Goal: Information Seeking & Learning: Check status

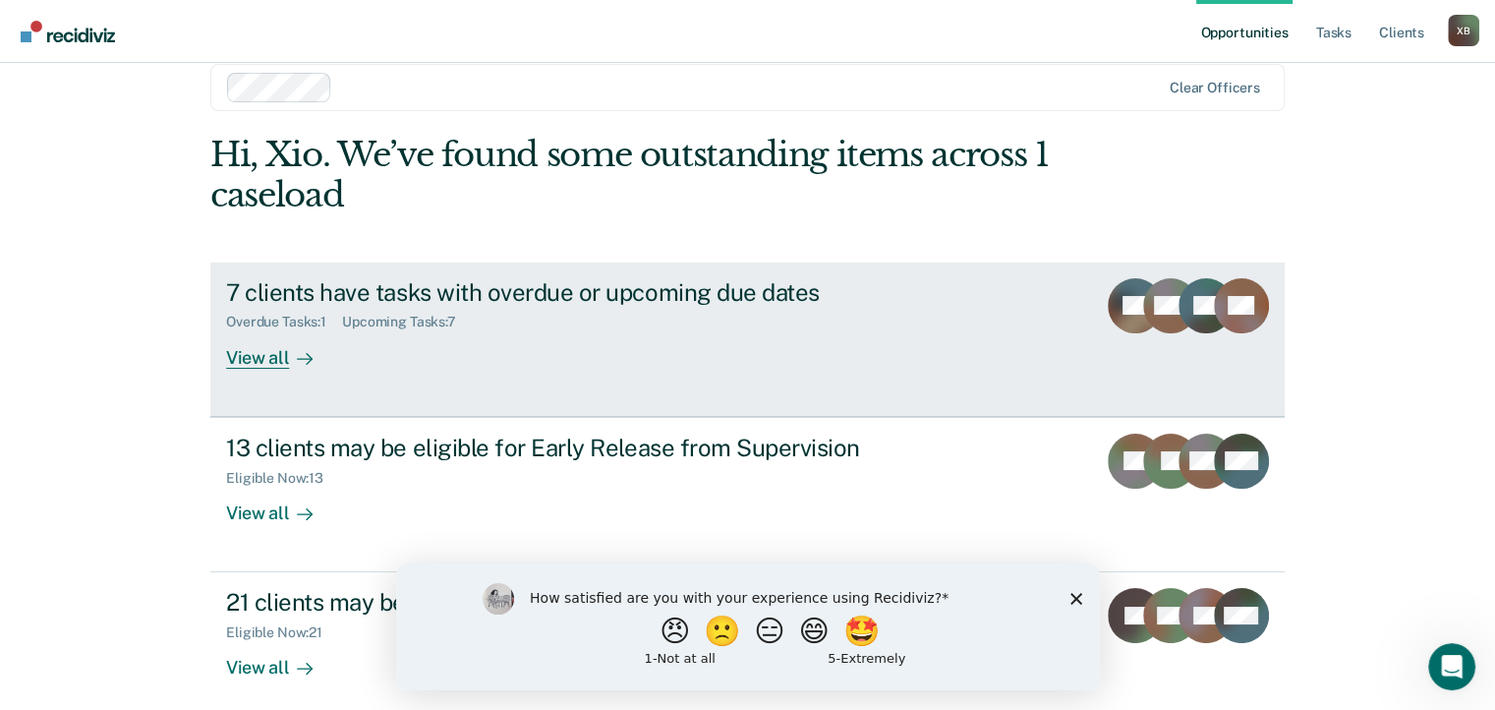
scroll to position [47, 0]
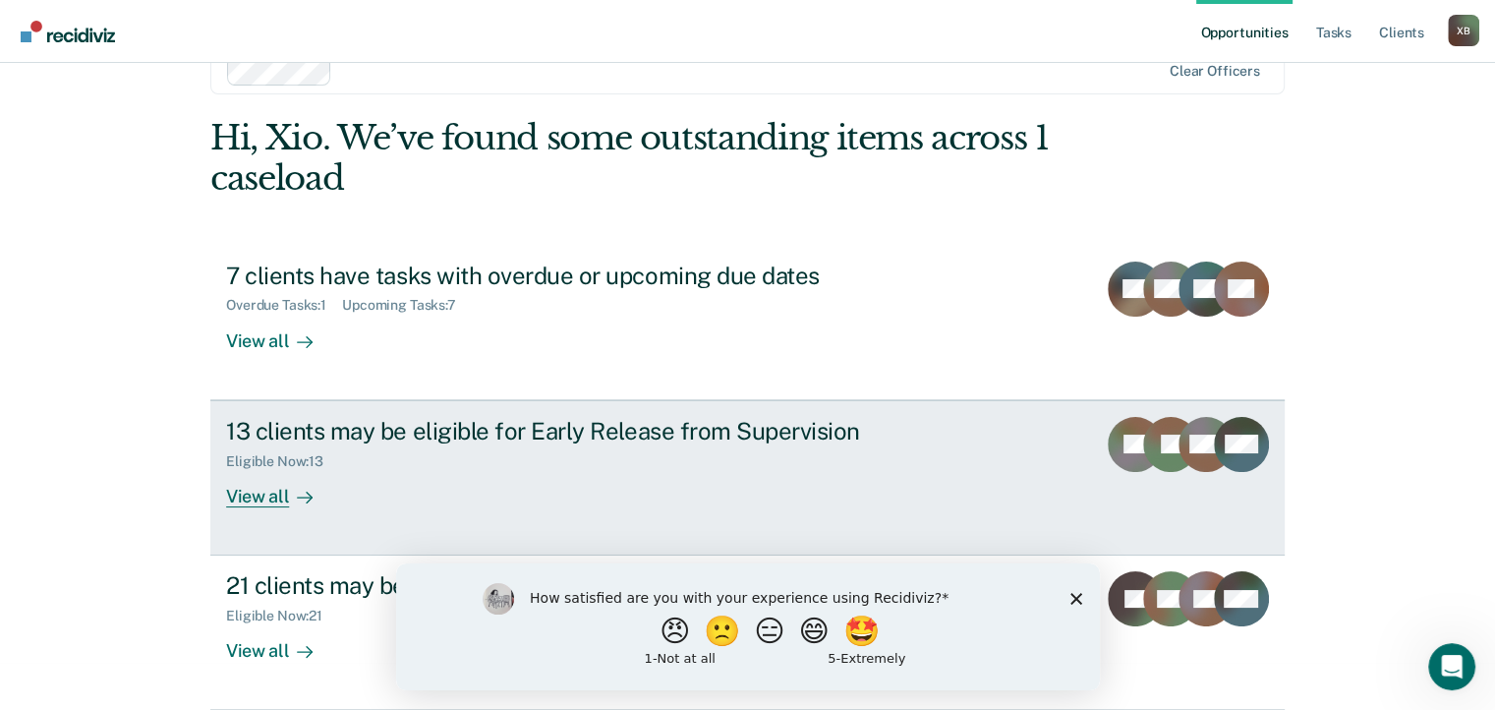
click at [279, 507] on link "13 clients may be eligible for Early Release from Supervision Eligible Now : 13…" at bounding box center [747, 477] width 1075 height 155
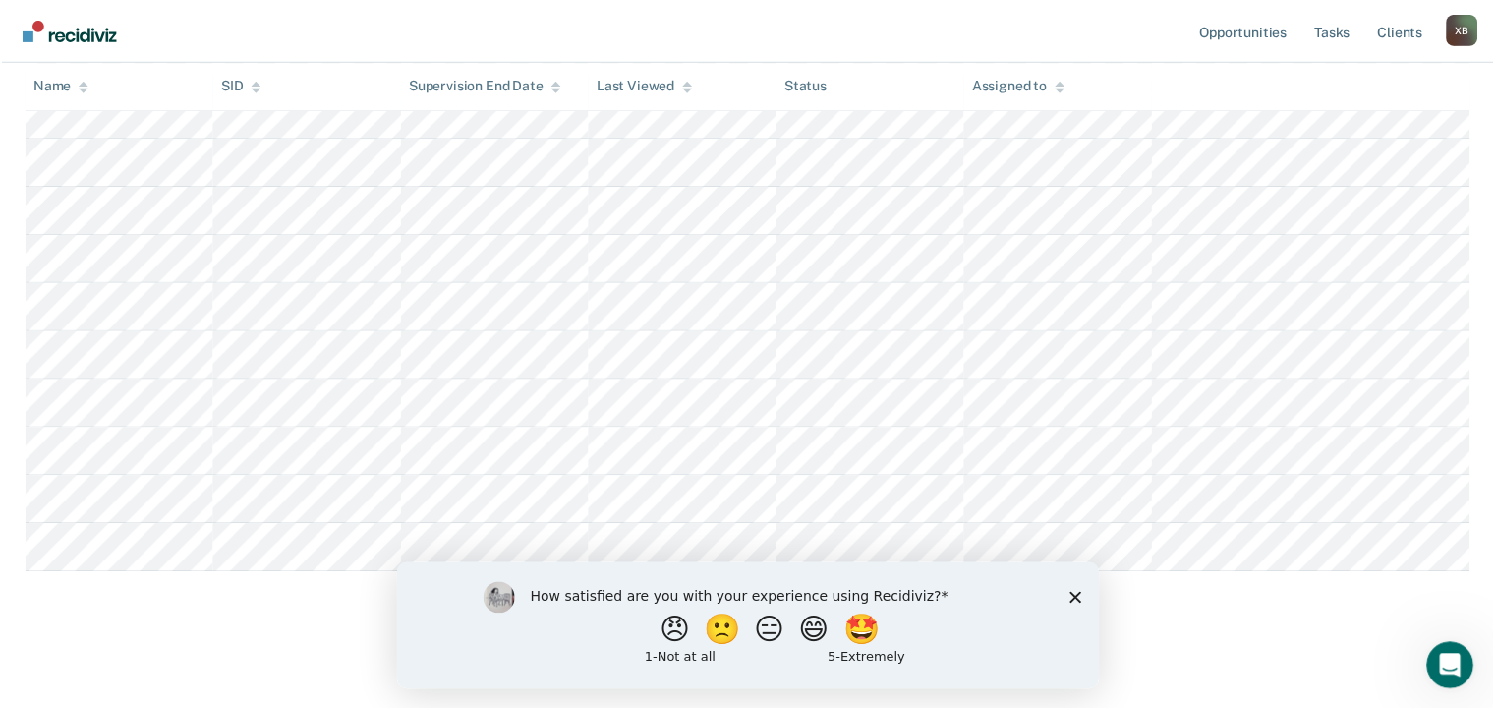
scroll to position [553, 0]
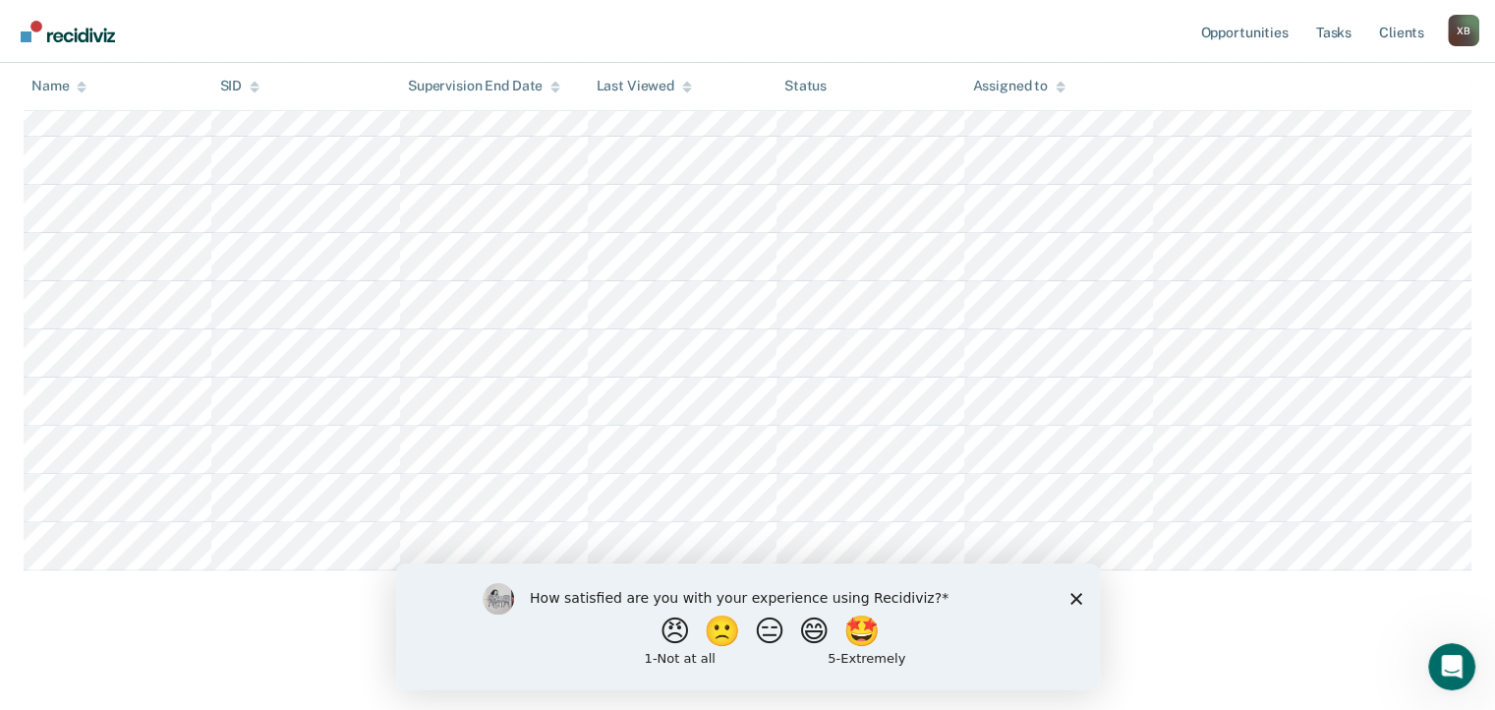
click at [1076, 599] on polygon "Close survey" at bounding box center [1076, 598] width 12 height 12
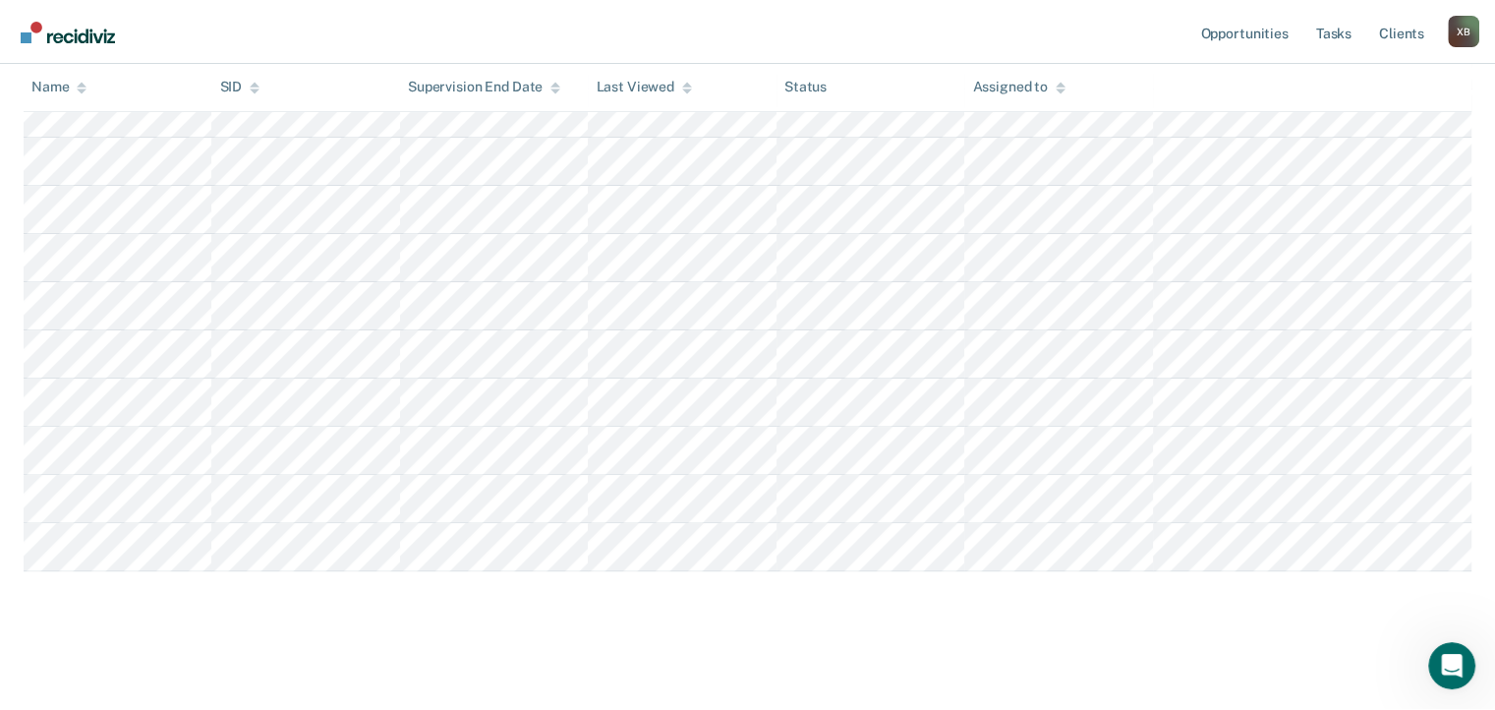
scroll to position [513, 0]
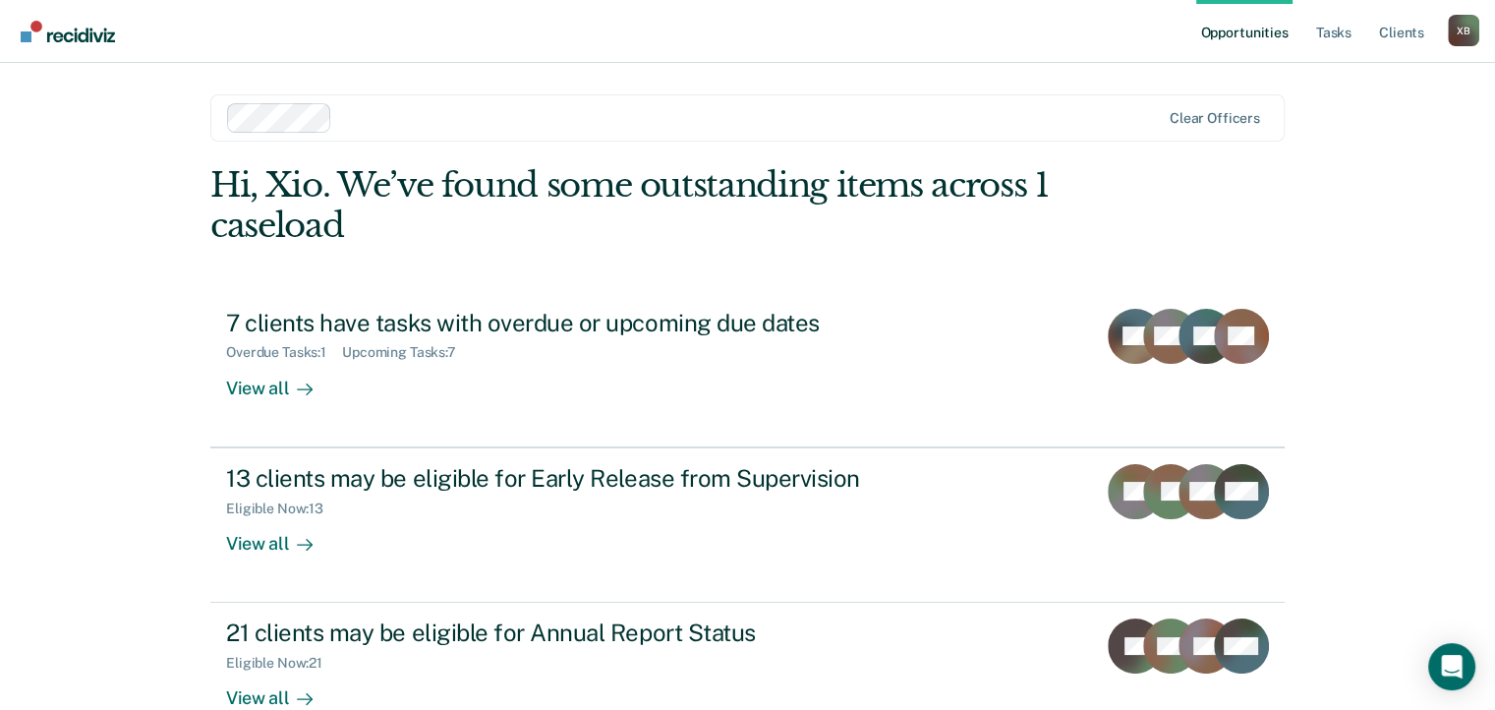
scroll to position [47, 0]
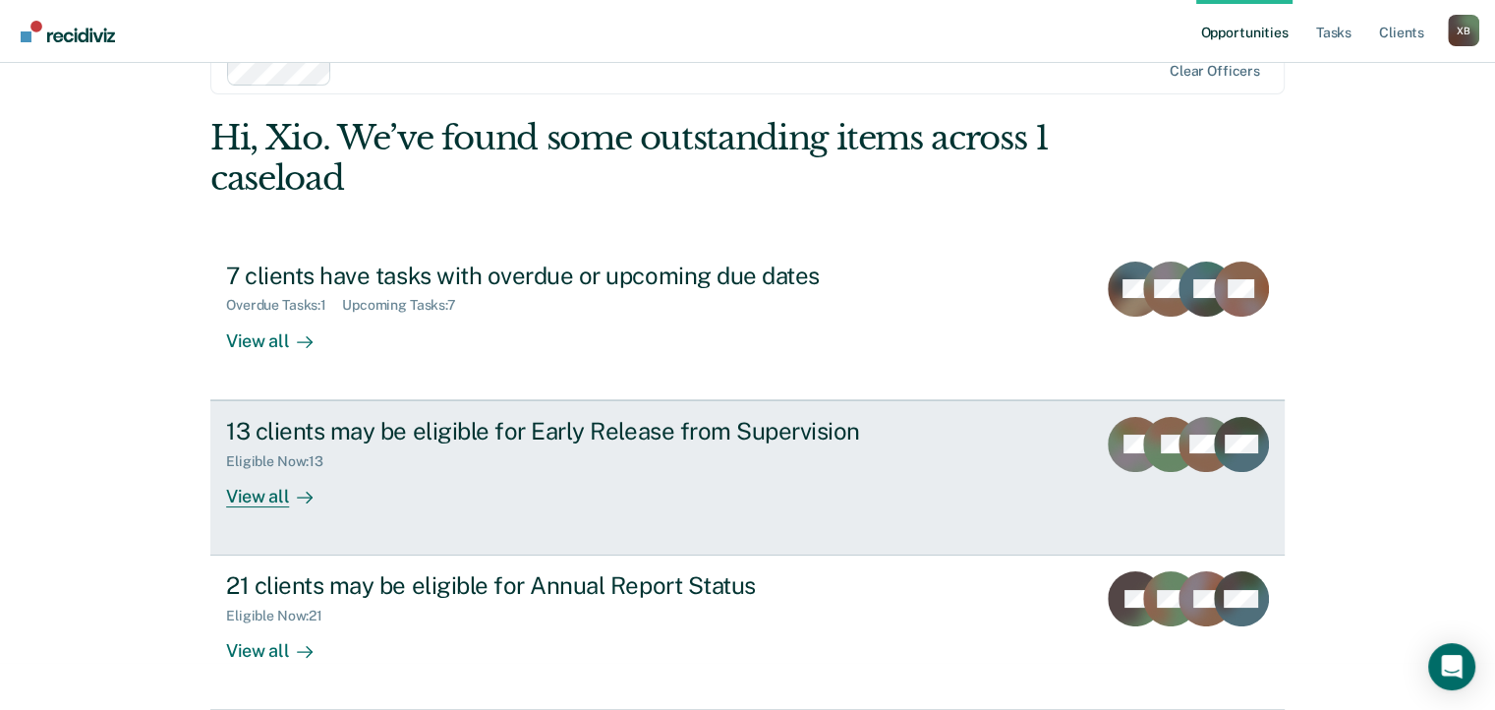
click at [316, 505] on div "View all" at bounding box center [281, 488] width 110 height 38
